Goal: Navigation & Orientation: Find specific page/section

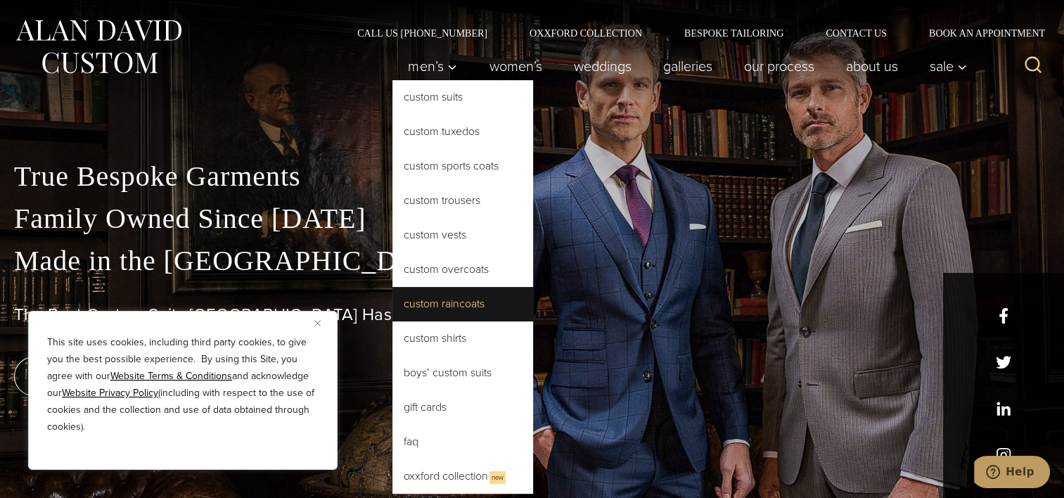
click at [450, 315] on link "Custom Raincoats" at bounding box center [462, 304] width 141 height 34
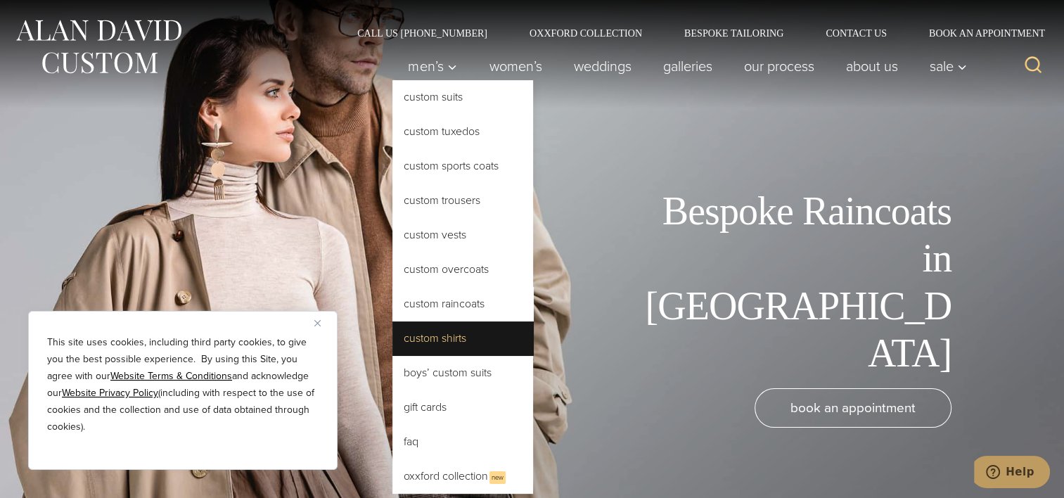
click at [438, 340] on link "Custom Shirts" at bounding box center [462, 338] width 141 height 34
